Goal: Use online tool/utility: Utilize a website feature to perform a specific function

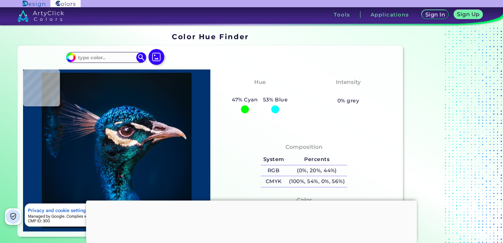
type input "#000000"
type input "#001a35"
type input "#001A35"
type input "#001f3e"
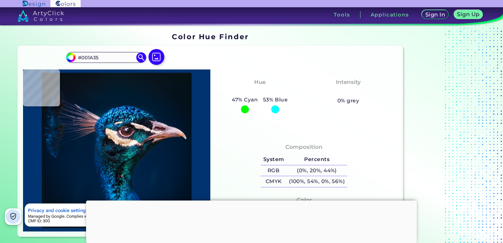
type input "#001F3E"
type input "#01203f"
type input "#01203F"
type input "#001f3e"
type input "#001F3E"
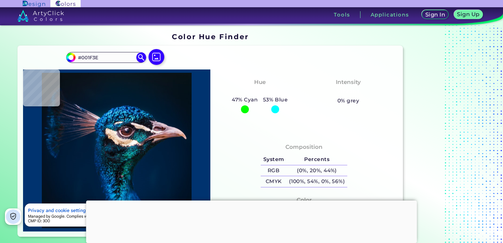
type input "#001f3c"
type input "#001F3C"
type input "#011c3a"
type input "#011C3A"
type input "#001a35"
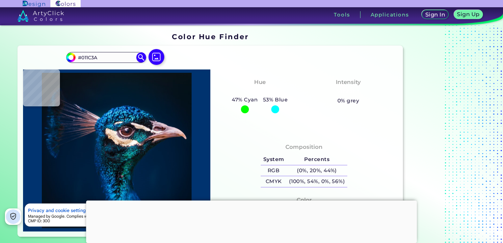
type input "#001A35"
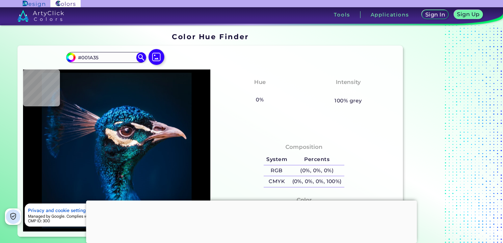
type input "#000000"
click at [99, 59] on input "#000000" at bounding box center [105, 57] width 61 height 9
drag, startPoint x: 101, startPoint y: 59, endPoint x: 69, endPoint y: 57, distance: 32.0
click at [69, 57] on div "#000000 #000000 Acadia ◉ Acid Green ◉ Aero Blue ◉ Alabaster ◉ Albescent White ◉…" at bounding box center [106, 57] width 80 height 11
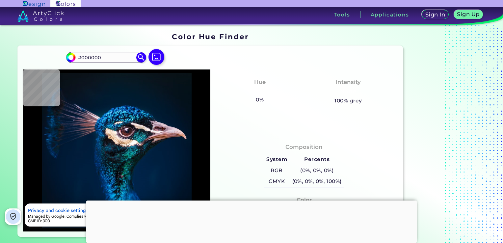
type input "#001832"
type input "#c5939d"
type input "#C5939D"
type input "#1e212d"
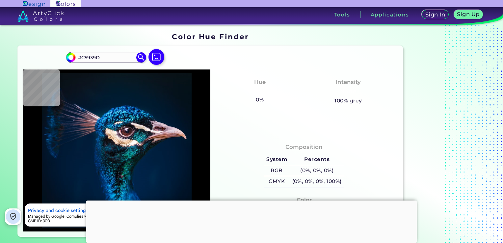
type input "#1E212D"
type input "#0d1822"
type input "#0D1822"
type input "#12161e"
type input "#12161E"
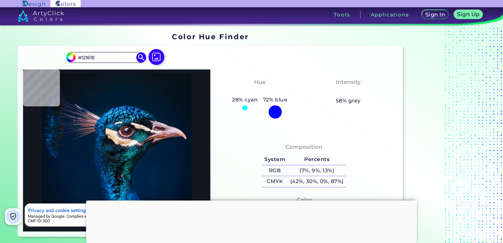
type input "#131721"
type input "#0d111b"
type input "#0D111B"
type input "#031018"
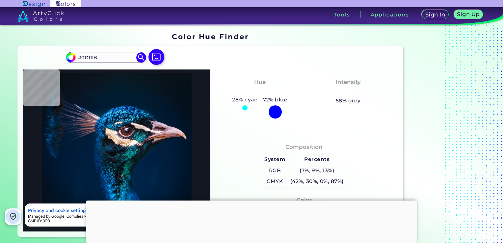
type input "#031018"
type input "#0e2129"
type input "#0E2129"
type input "#0f242e"
type input "#0F242E"
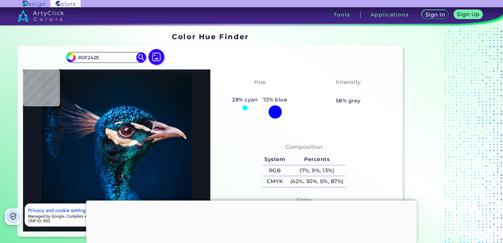
type input "#03182d"
type input "#03182D"
type input "#188cb6"
type input "#188CB6"
type input "#04567d"
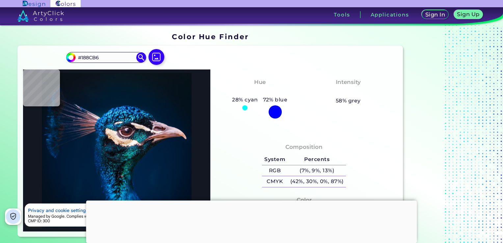
type input "#04567D"
type input "#004e83"
type input "#004E83"
type input "#00183b"
type input "#00183B"
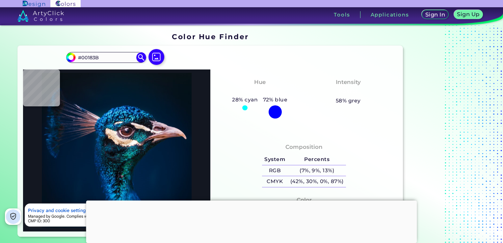
type input "#0a81d3"
type input "#0A81D3"
type input "#001c32"
type input "#001C32"
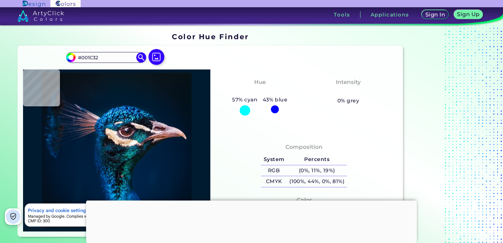
type input "#001b30"
type input "#001B30"
type input "#011b2c"
type input "#011B2C"
type input "#031a2a"
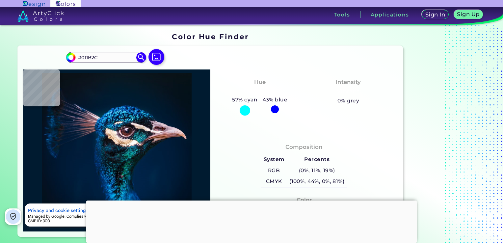
type input "#031A2A"
type input "#061927"
type input "#081923"
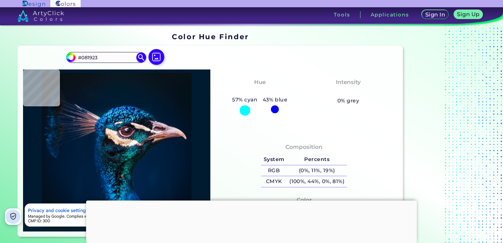
type input "#0a1720"
type input "#0A1720"
type input "#0a171f"
type input "#0A171F"
type input "#0b151e"
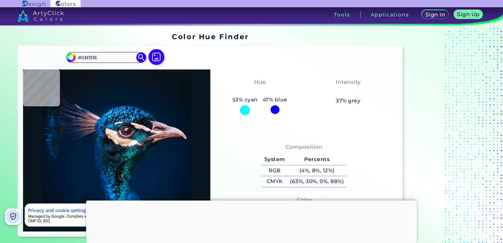
drag, startPoint x: 88, startPoint y: 55, endPoint x: 66, endPoint y: 55, distance: 21.7
click at [65, 55] on div "#0b151e #0B151E Acadia ◉ Acid Green ◉ Aero Blue ◉ Alabaster ◉ Albescent White ◉…" at bounding box center [210, 141] width 385 height 191
type input "00884a"
type input "#00884a"
type input "#00884A"
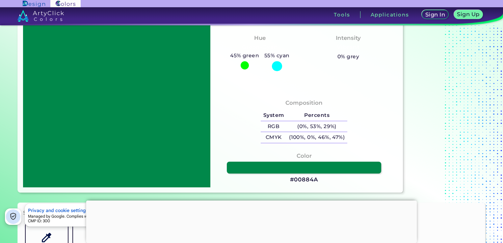
scroll to position [33, 0]
